Goal: Book appointment/travel/reservation

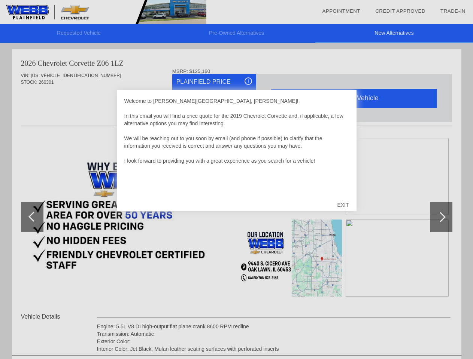
click at [341, 11] on link "Appointment" at bounding box center [341, 11] width 38 height 6
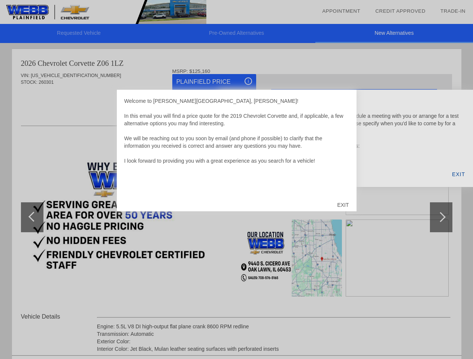
click at [342, 205] on div "EXIT" at bounding box center [342, 205] width 27 height 22
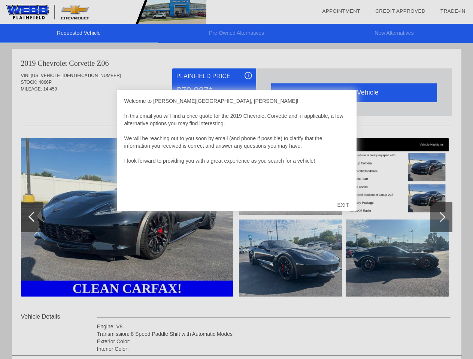
click at [341, 11] on link "Appointment" at bounding box center [341, 11] width 38 height 6
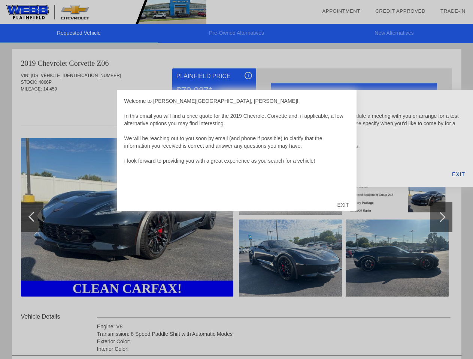
click at [342, 205] on div "EXIT" at bounding box center [342, 205] width 27 height 22
